Goal: Information Seeking & Learning: Learn about a topic

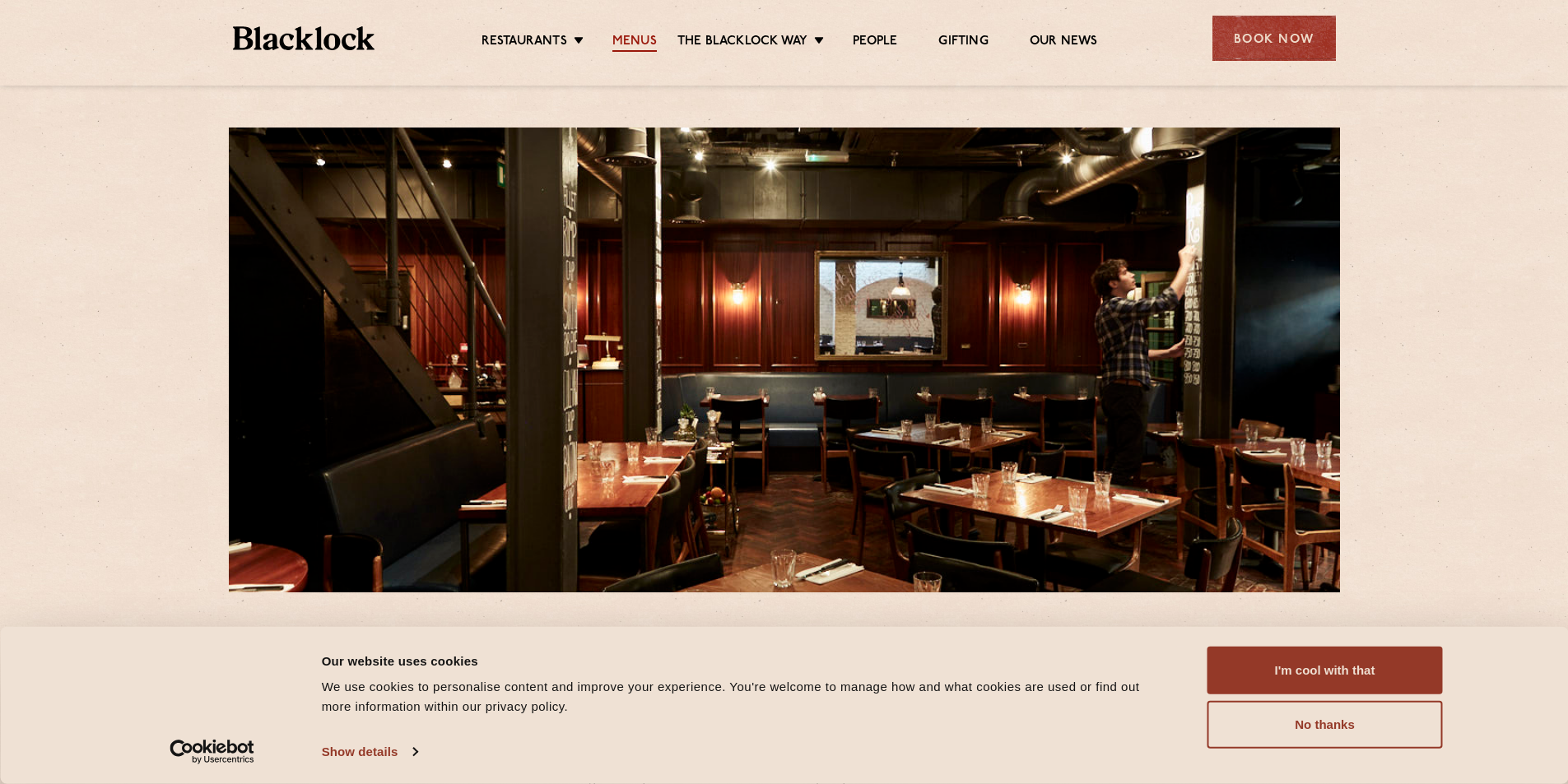
click at [623, 44] on link "Menus" at bounding box center [634, 42] width 44 height 18
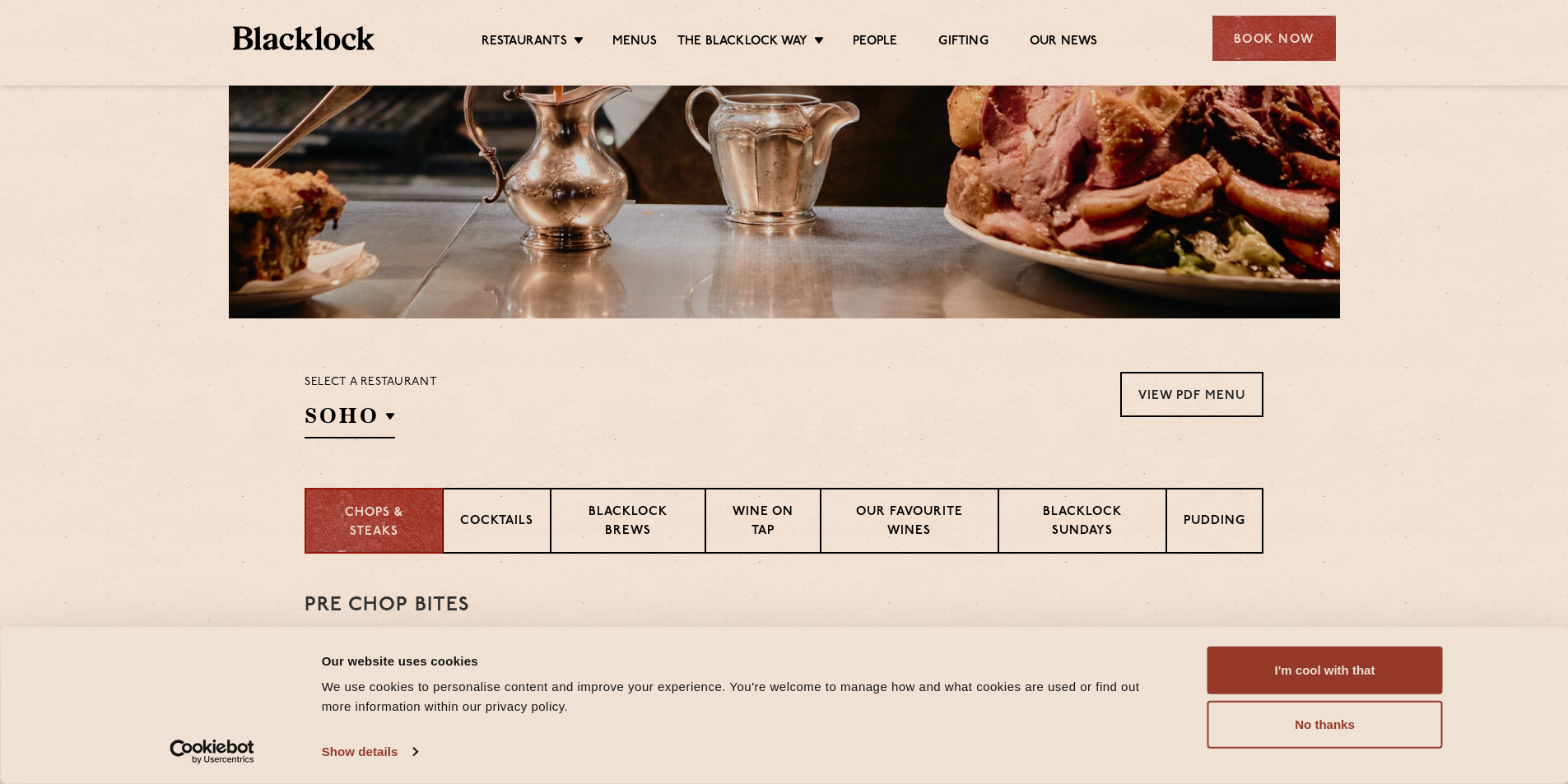
scroll to position [549, 0]
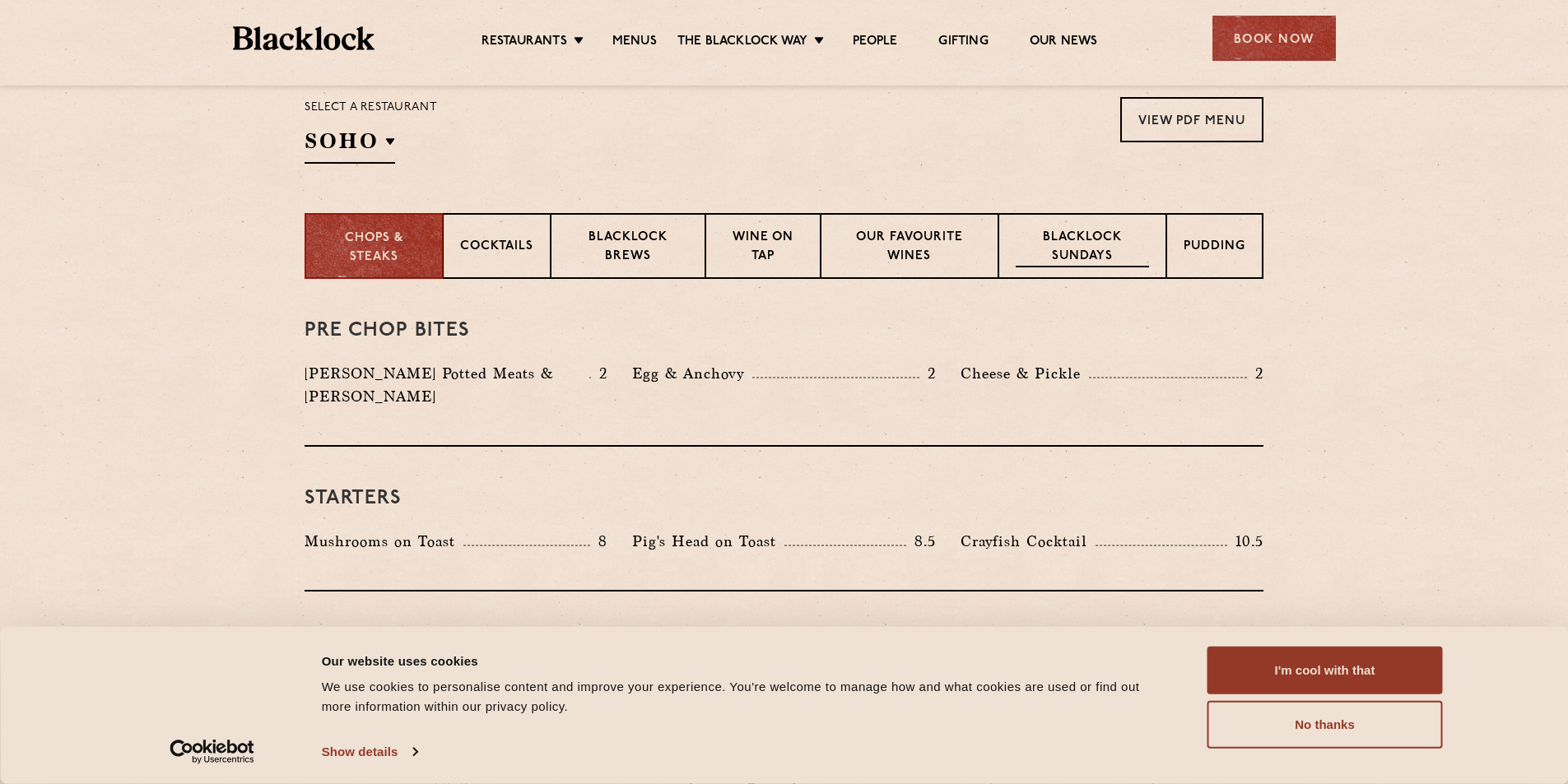
click at [1093, 246] on p "Blacklock Sundays" at bounding box center [1082, 247] width 133 height 39
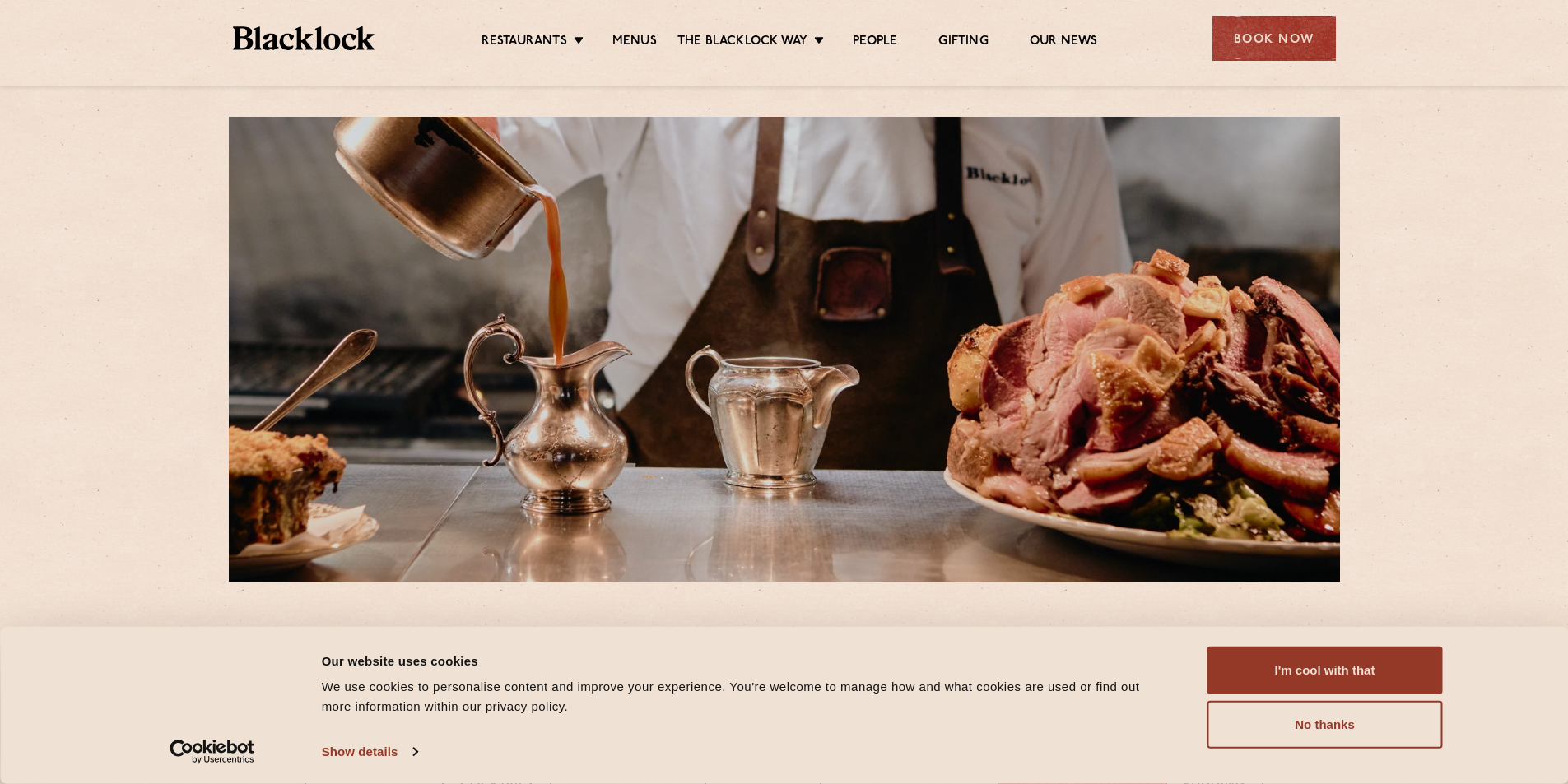
scroll to position [0, 0]
